Goal: Transaction & Acquisition: Subscribe to service/newsletter

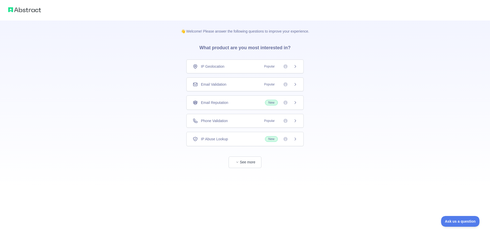
click at [240, 85] on div "Email Validation Popular" at bounding box center [245, 84] width 105 height 5
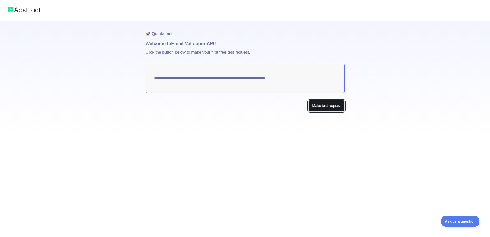
click at [328, 102] on button "Make test request" at bounding box center [327, 106] width 36 height 12
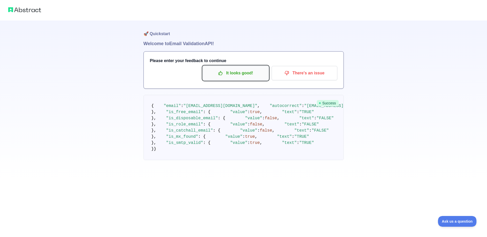
click at [248, 76] on p "It looks good!" at bounding box center [235, 73] width 58 height 9
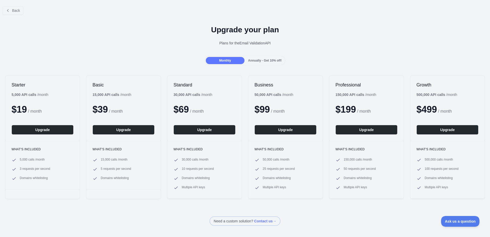
click at [265, 59] on span "Annually - Get 10% off!" at bounding box center [265, 61] width 34 height 4
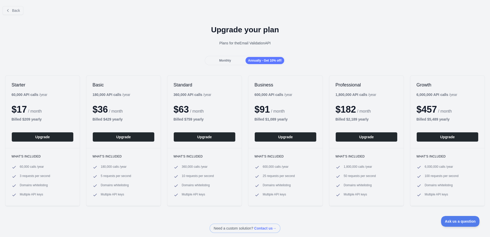
click at [230, 59] on span "Monthly" at bounding box center [225, 61] width 12 height 4
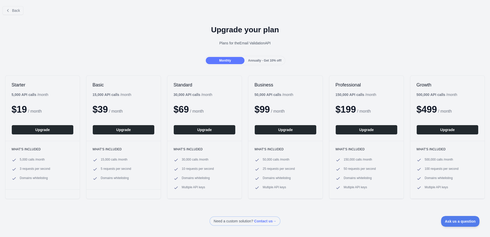
click at [257, 59] on span "Annually - Get 10% off!" at bounding box center [265, 61] width 34 height 4
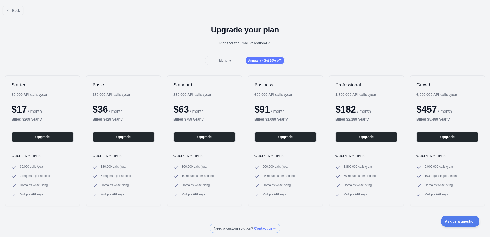
click at [222, 64] on div "Monthly" at bounding box center [225, 60] width 39 height 7
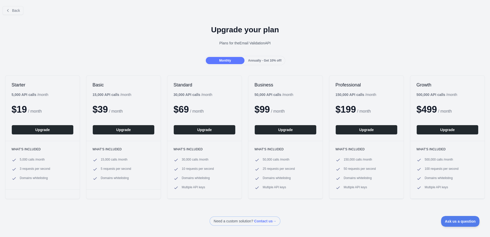
click at [239, 61] on div "Monthly" at bounding box center [225, 60] width 39 height 7
click at [249, 65] on div "Monthly Annually - Get 10% off!" at bounding box center [245, 60] width 81 height 9
click at [254, 62] on span "Annually - Get 10% off!" at bounding box center [265, 61] width 34 height 4
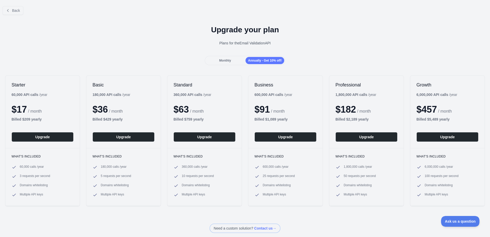
click at [229, 62] on span "Monthly" at bounding box center [225, 61] width 12 height 4
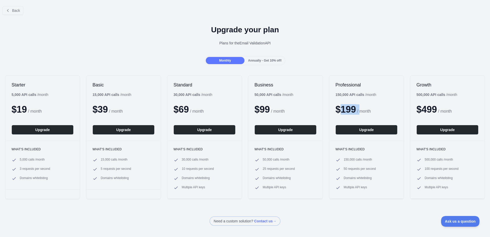
drag, startPoint x: 341, startPoint y: 106, endPoint x: 359, endPoint y: 112, distance: 18.5
click at [359, 112] on div "$ 199 / month" at bounding box center [367, 109] width 62 height 10
click at [359, 112] on span "/ month" at bounding box center [365, 111] width 14 height 4
click at [270, 60] on span "Annually - Get 10% off!" at bounding box center [265, 61] width 34 height 4
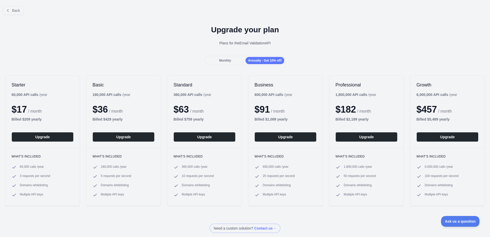
click at [232, 61] on div "Monthly" at bounding box center [225, 60] width 39 height 7
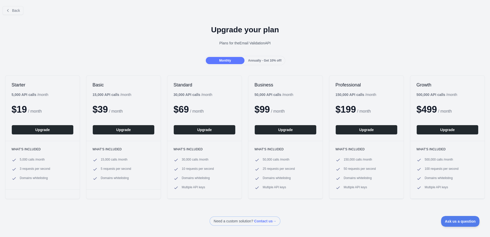
click at [275, 61] on span "Annually - Get 10% off!" at bounding box center [265, 61] width 34 height 4
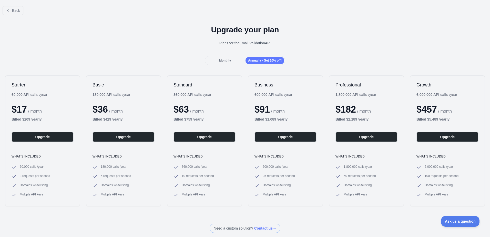
click at [232, 62] on div "Monthly" at bounding box center [225, 60] width 39 height 7
